Goal: Task Accomplishment & Management: Use online tool/utility

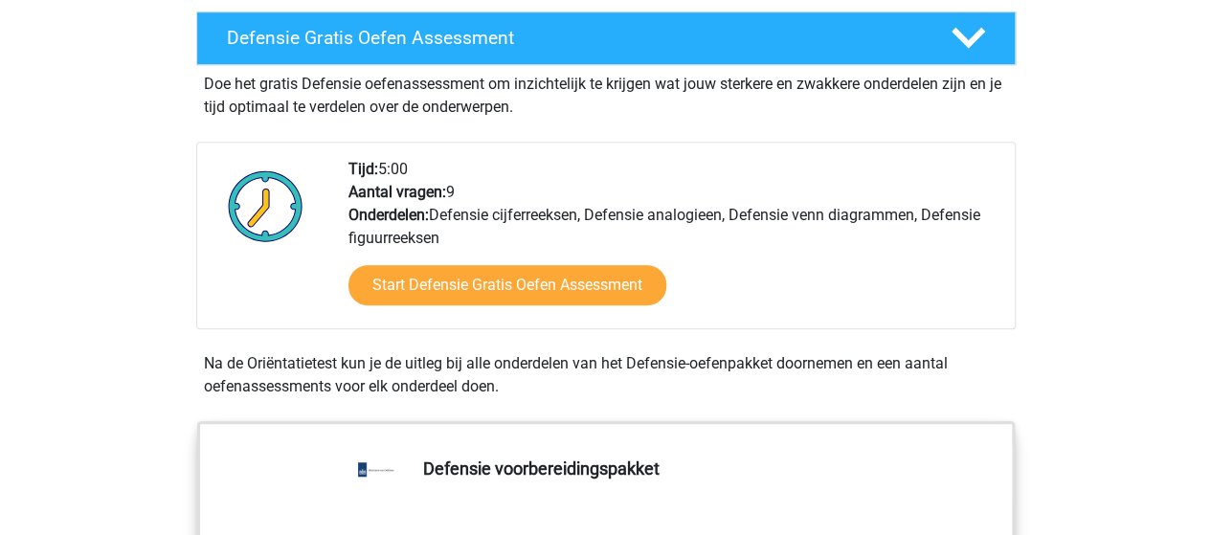
scroll to position [544, 0]
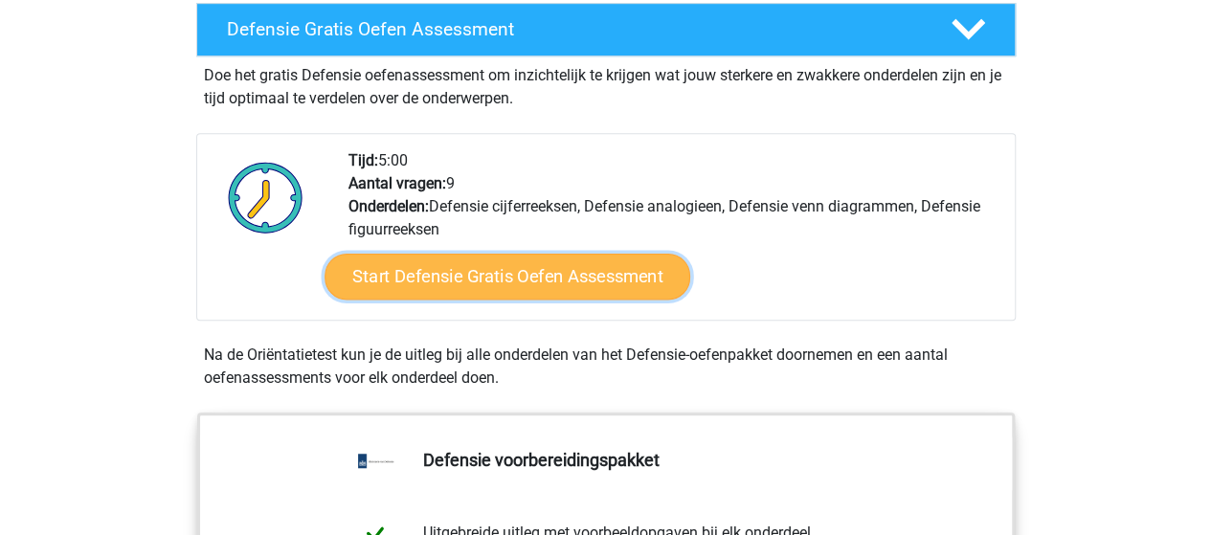
click at [478, 267] on link "Start Defensie Gratis Oefen Assessment" at bounding box center [507, 277] width 366 height 46
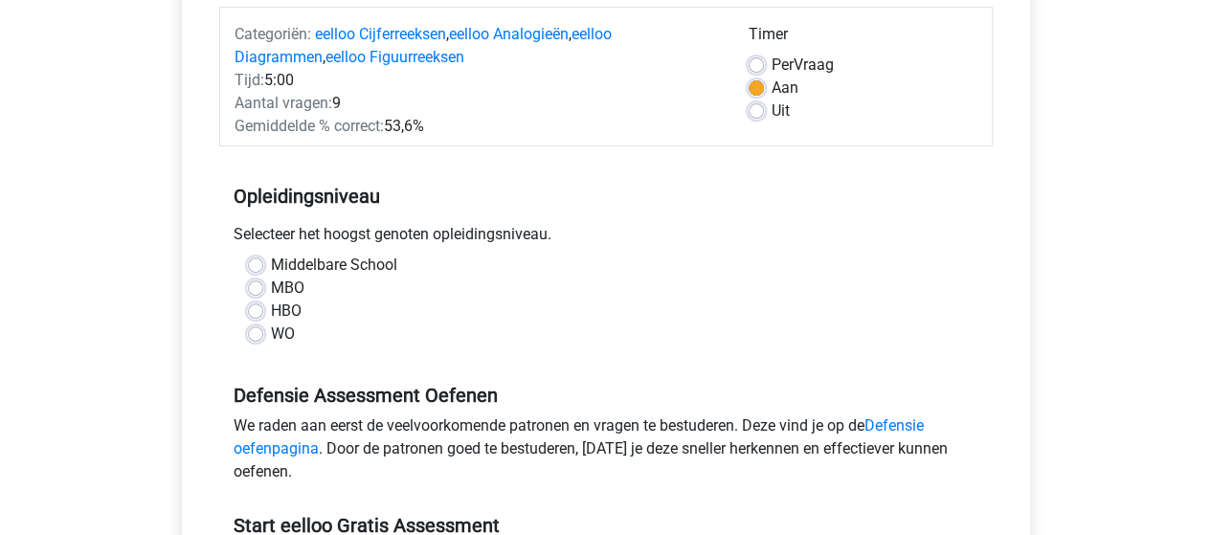
scroll to position [250, 0]
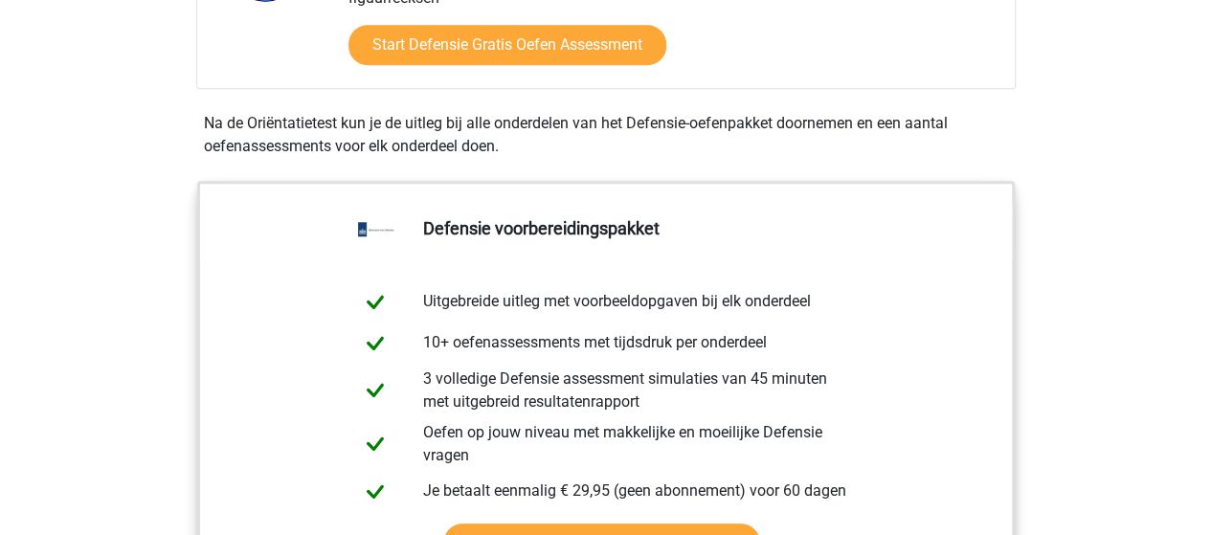
scroll to position [999, 0]
